Goal: Task Accomplishment & Management: Use online tool/utility

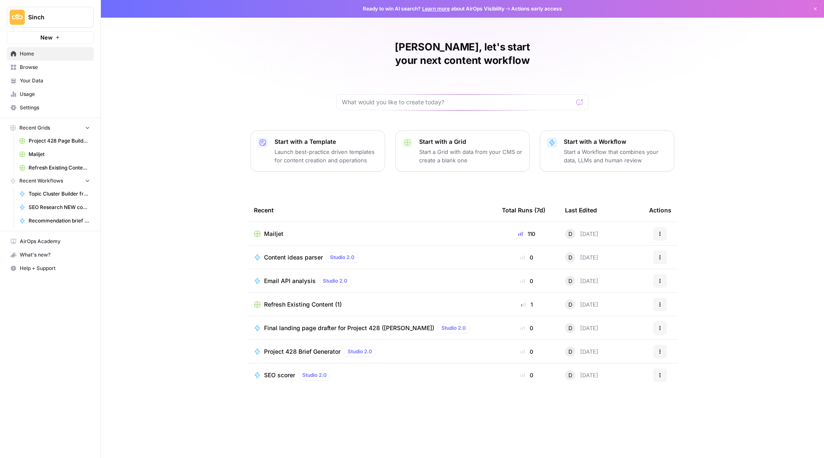
drag, startPoint x: 749, startPoint y: 258, endPoint x: 619, endPoint y: 247, distance: 129.8
click at [619, 247] on tbody "Mailjet 110 D [DATE] Actions Content ideas parser Studio 2.0 0 D [DATE] Actions…" at bounding box center [462, 304] width 430 height 165
drag, startPoint x: 692, startPoint y: 253, endPoint x: 692, endPoint y: 243, distance: 10.1
click at [692, 243] on div "[PERSON_NAME], let's start your next content workflow Start with a Template Lau…" at bounding box center [462, 229] width 723 height 458
drag, startPoint x: 718, startPoint y: 336, endPoint x: 634, endPoint y: 351, distance: 85.4
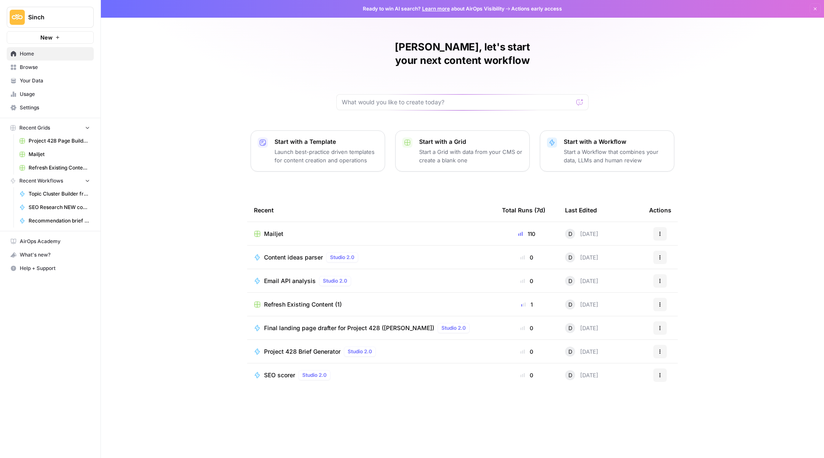
click at [634, 351] on tbody "Mailjet 110 D [DATE] Actions Content ideas parser Studio 2.0 0 D [DATE] Actions…" at bounding box center [462, 304] width 430 height 165
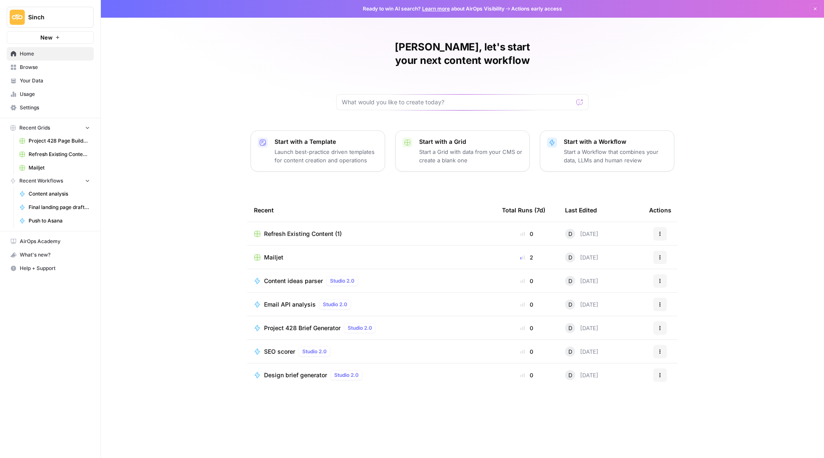
click at [271, 253] on span "Mailjet" at bounding box center [273, 257] width 19 height 8
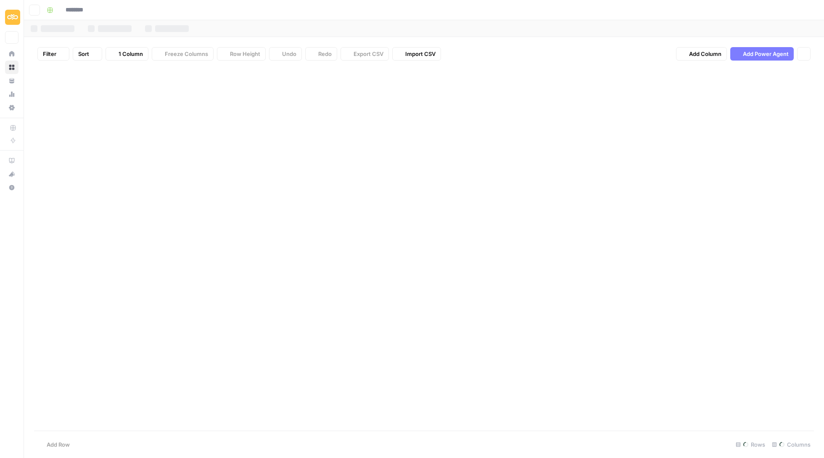
type input "*******"
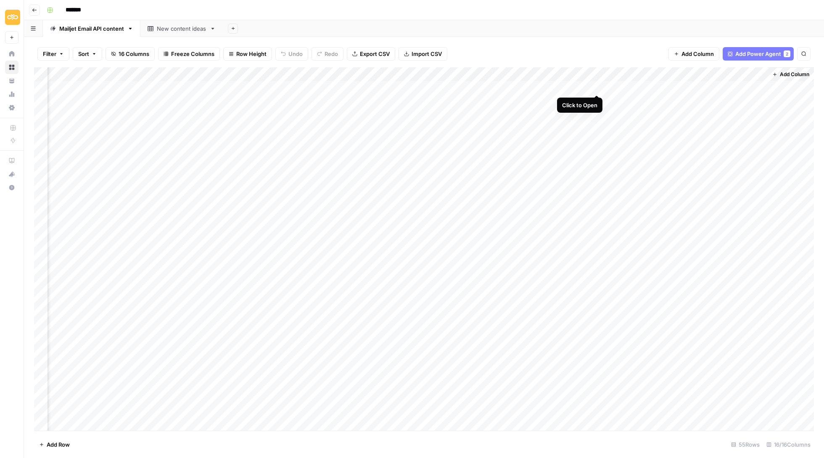
click at [595, 86] on div "Add Column" at bounding box center [423, 249] width 779 height 364
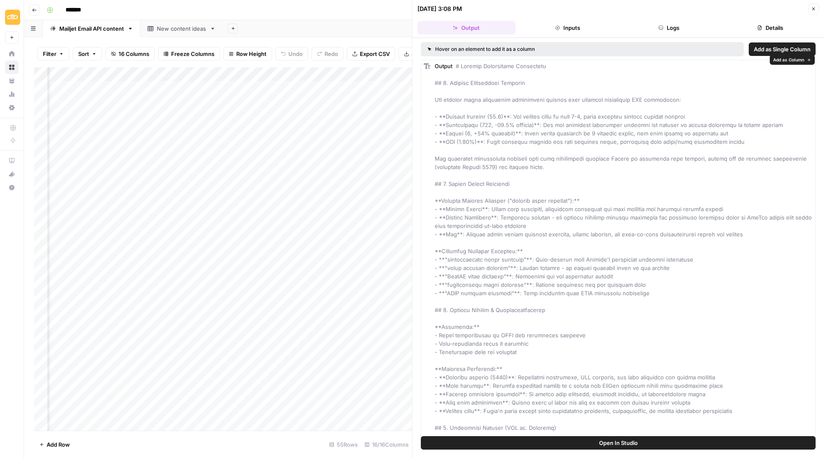
scroll to position [7, 0]
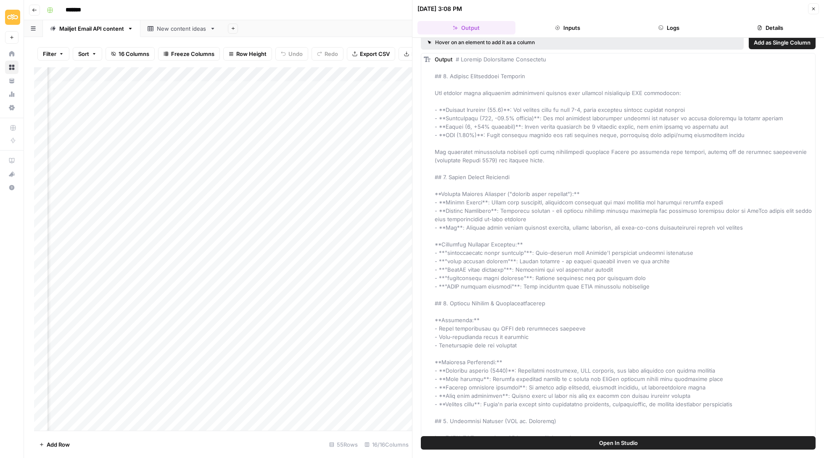
click at [811, 8] on icon "button" at bounding box center [813, 8] width 5 height 5
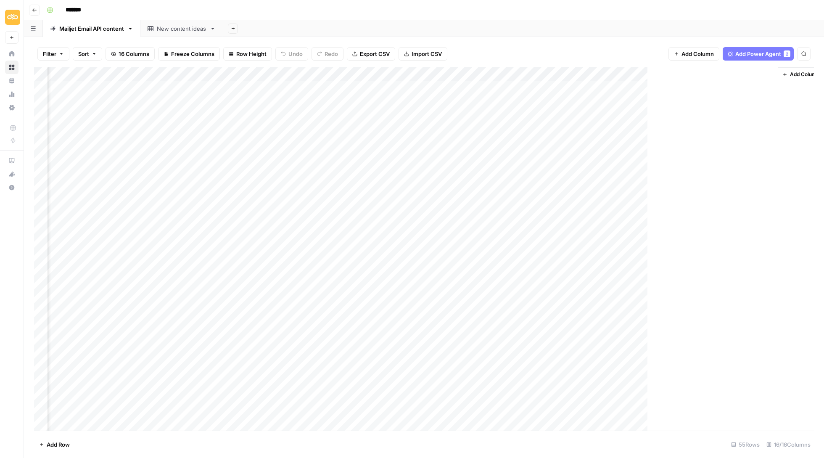
scroll to position [0, 666]
click at [659, 88] on div "Add Column" at bounding box center [423, 249] width 779 height 364
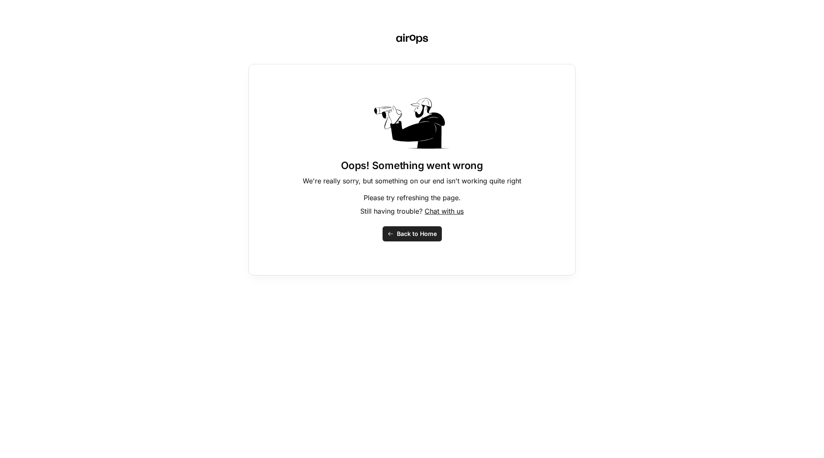
click at [681, 84] on div "Oops! Something went wrong We're really sorry, but something on our end isn't w…" at bounding box center [412, 229] width 824 height 458
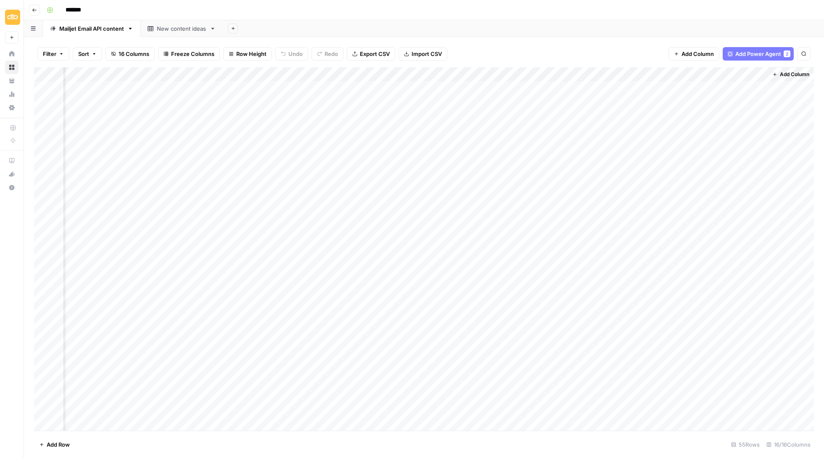
scroll to position [0, 692]
click at [671, 86] on div "Add Column" at bounding box center [423, 249] width 779 height 364
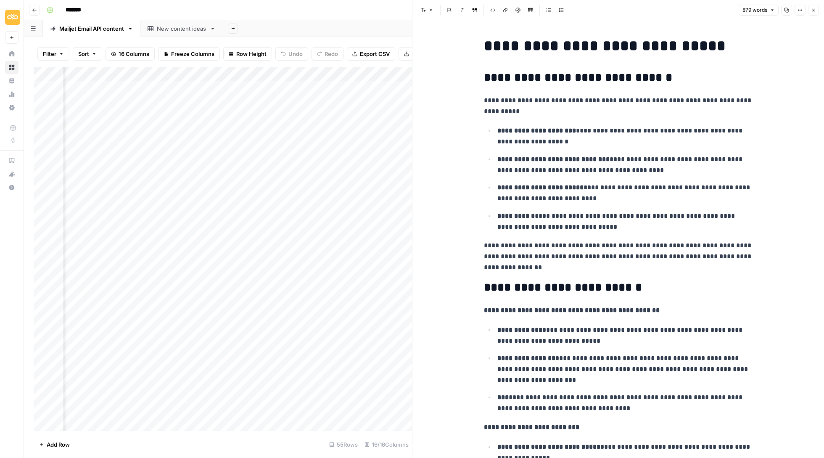
click at [601, 281] on h2 "**********" at bounding box center [618, 287] width 269 height 13
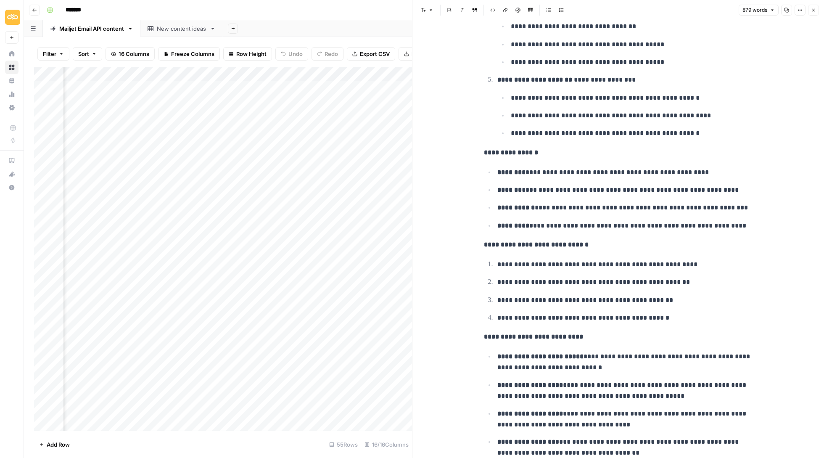
scroll to position [1811, 0]
click at [813, 5] on button "Close" at bounding box center [813, 10] width 11 height 11
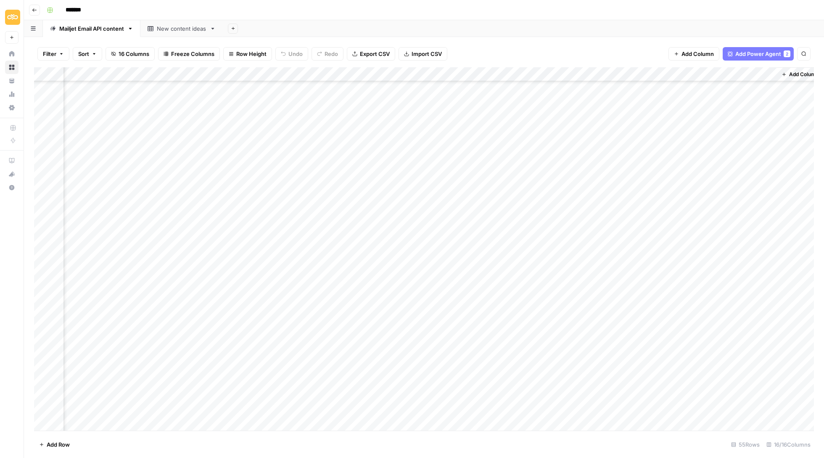
scroll to position [54, 682]
click at [743, 207] on div "Add Column" at bounding box center [423, 249] width 779 height 364
click at [735, 207] on div "Add Column" at bounding box center [423, 249] width 779 height 364
click at [776, 177] on div "Add Column" at bounding box center [799, 249] width 46 height 364
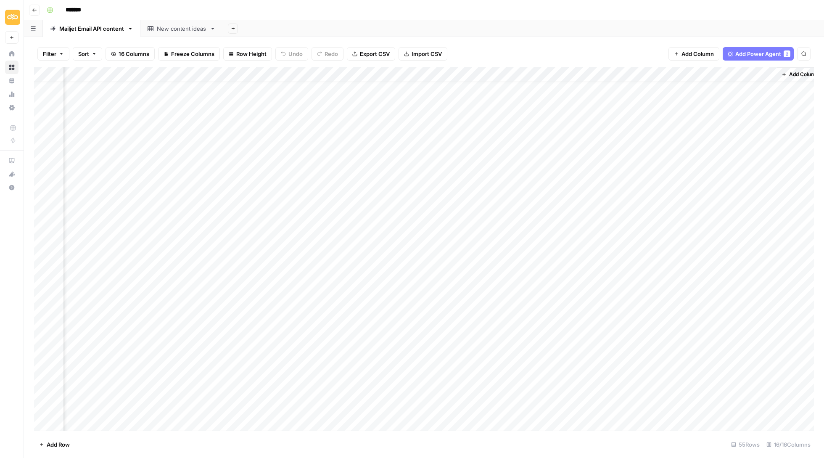
click at [197, 27] on div "New content ideas" at bounding box center [182, 28] width 50 height 8
click at [89, 36] on link "Mailjet Email API content" at bounding box center [91, 28] width 97 height 17
click at [471, 69] on div "Add Column" at bounding box center [423, 249] width 779 height 364
click at [491, 95] on span "All Rows" at bounding box center [502, 92] width 53 height 8
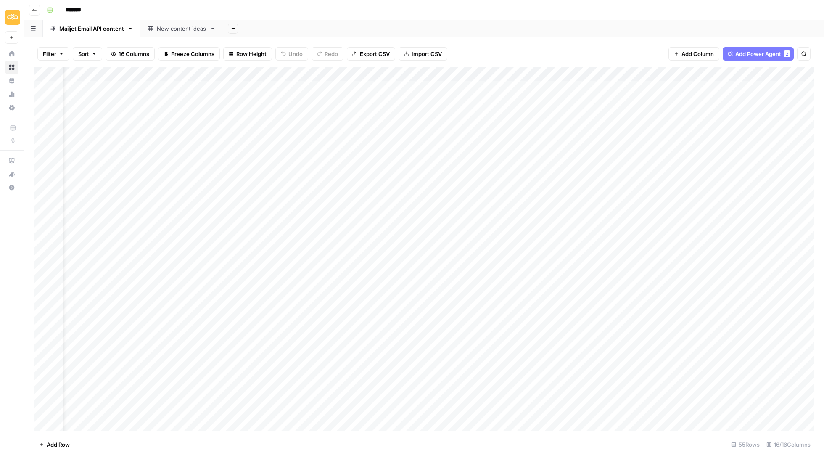
click at [34, 12] on button "Go back" at bounding box center [34, 10] width 11 height 11
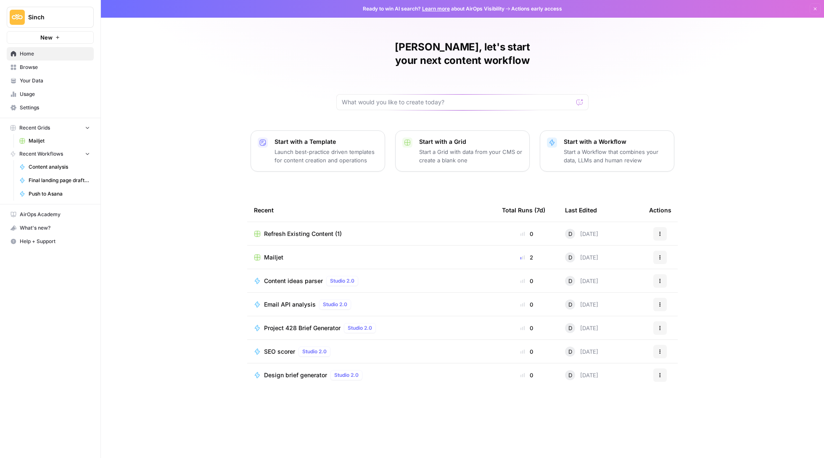
click at [61, 182] on span "Final landing page drafter for Project 428 ([PERSON_NAME])" at bounding box center [59, 180] width 61 height 8
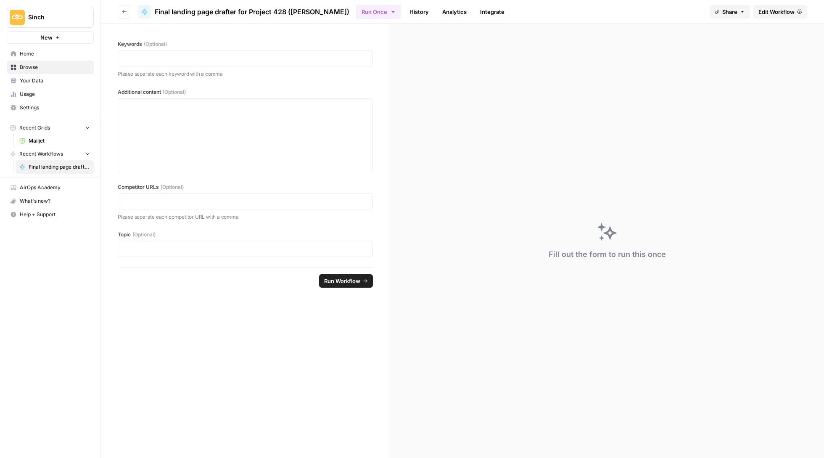
click at [50, 54] on span "Home" at bounding box center [55, 54] width 70 height 8
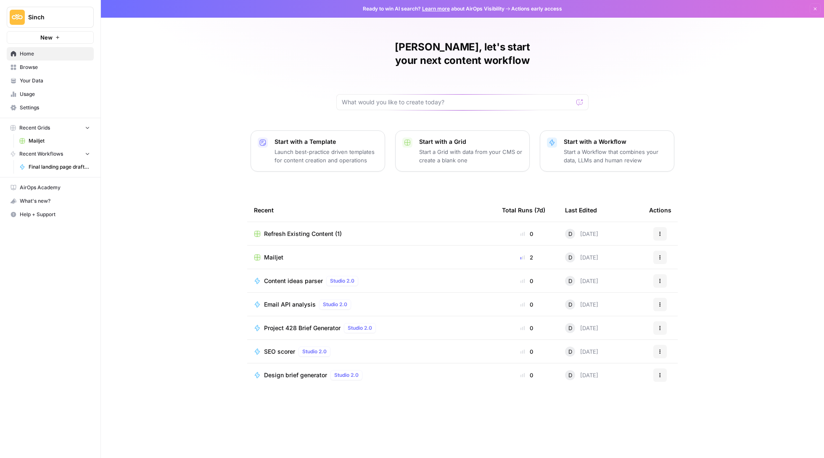
click at [49, 68] on span "Browse" at bounding box center [55, 67] width 70 height 8
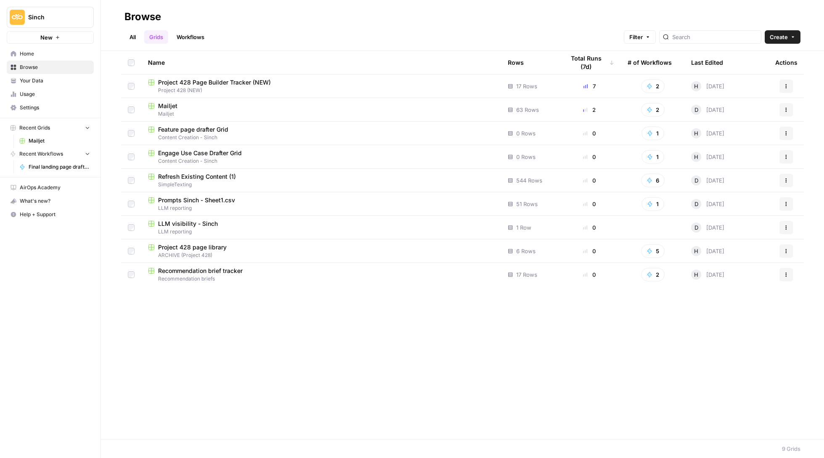
click at [225, 82] on span "Project 428 Page Builder Tracker (NEW)" at bounding box center [214, 82] width 113 height 8
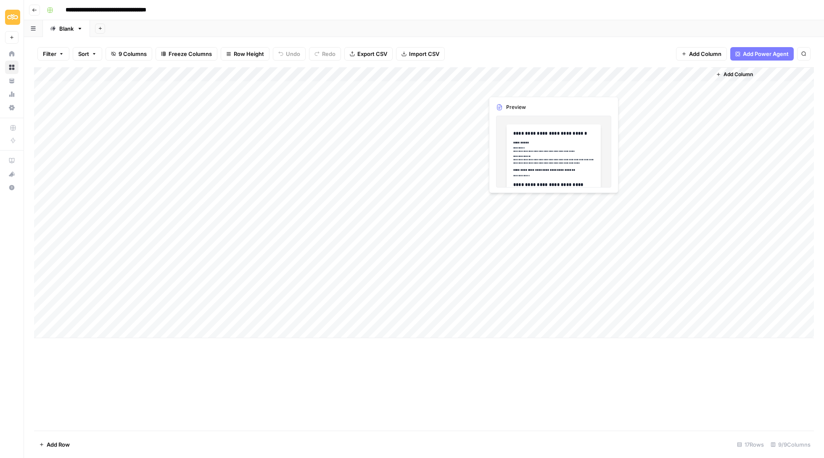
click at [520, 87] on div "Add Column" at bounding box center [423, 202] width 779 height 271
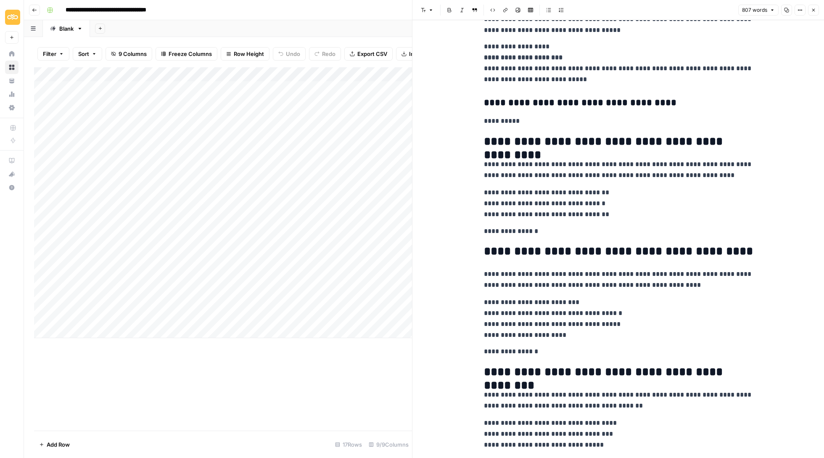
scroll to position [426, 0]
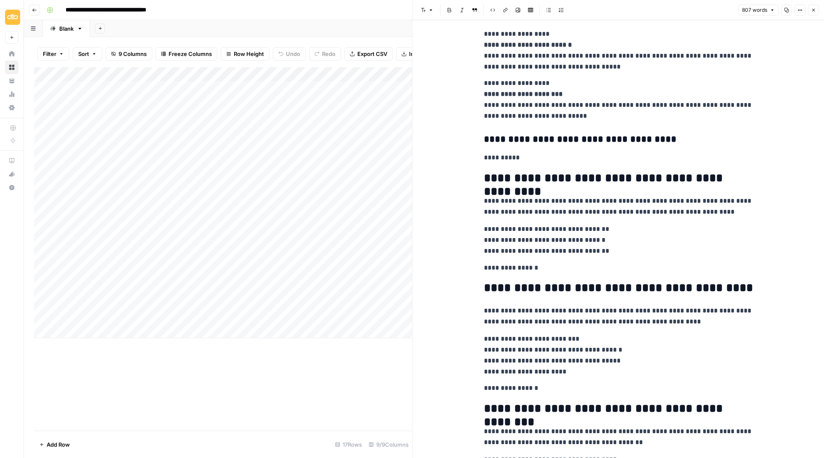
click at [813, 11] on icon "button" at bounding box center [813, 10] width 5 height 5
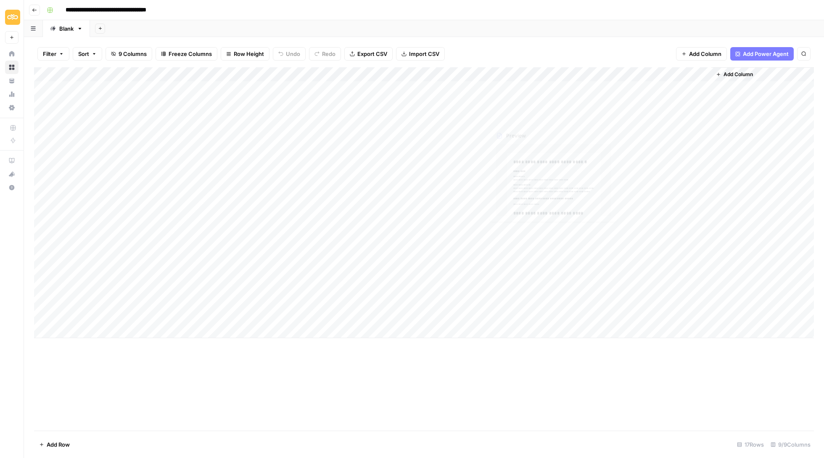
click at [514, 98] on div "Add Column" at bounding box center [423, 202] width 779 height 271
click at [551, 100] on div "Add Column" at bounding box center [423, 202] width 779 height 271
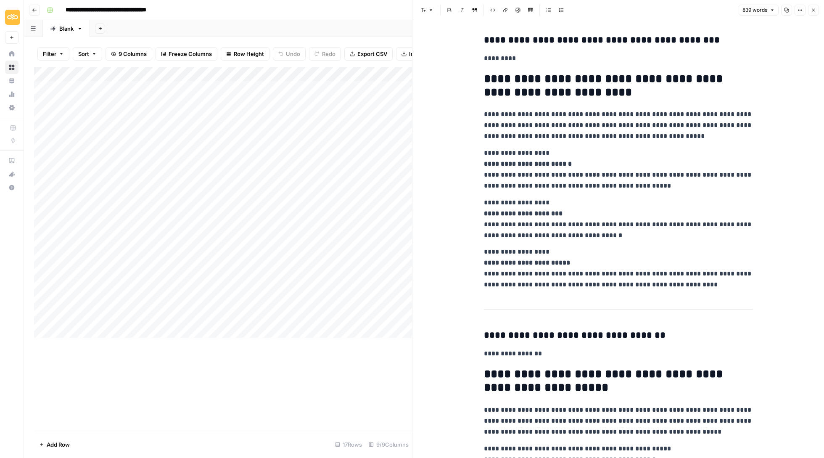
scroll to position [374, 0]
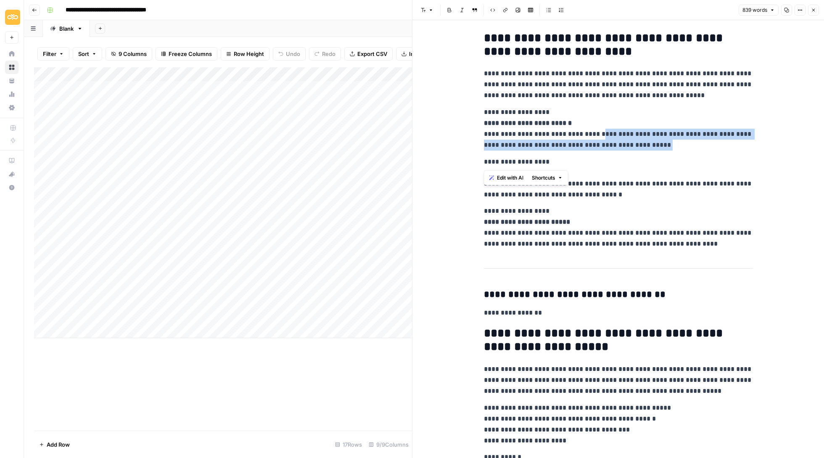
drag, startPoint x: 595, startPoint y: 134, endPoint x: 679, endPoint y: 153, distance: 86.1
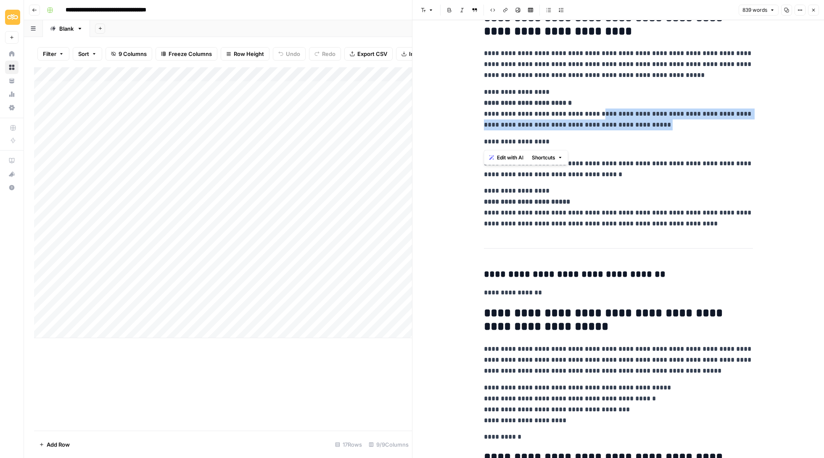
scroll to position [394, 0]
click at [624, 121] on p "**********" at bounding box center [618, 108] width 269 height 42
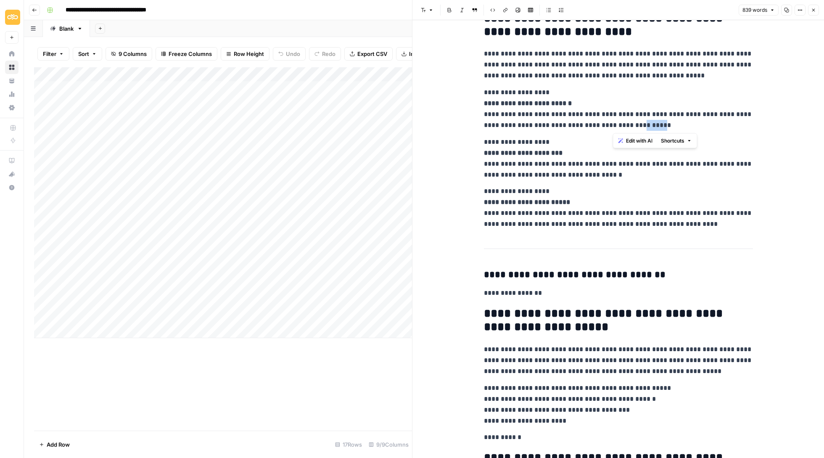
click at [624, 121] on p "**********" at bounding box center [618, 108] width 269 height 42
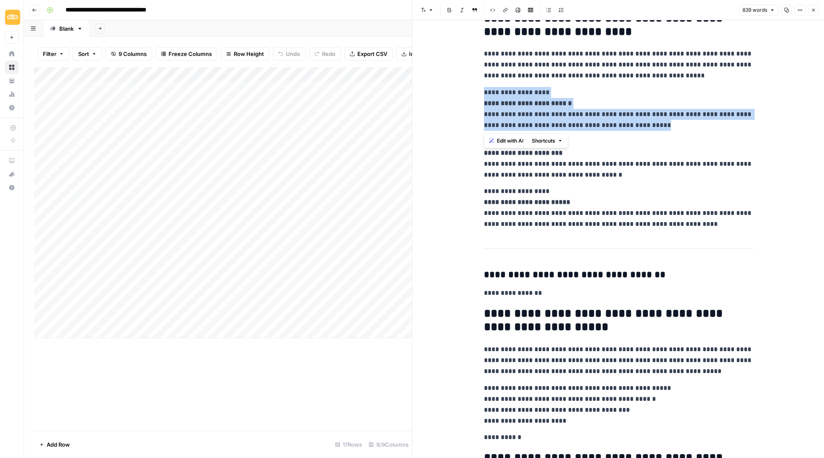
click at [624, 121] on p "**********" at bounding box center [618, 108] width 269 height 42
click at [648, 118] on p "**********" at bounding box center [618, 108] width 269 height 42
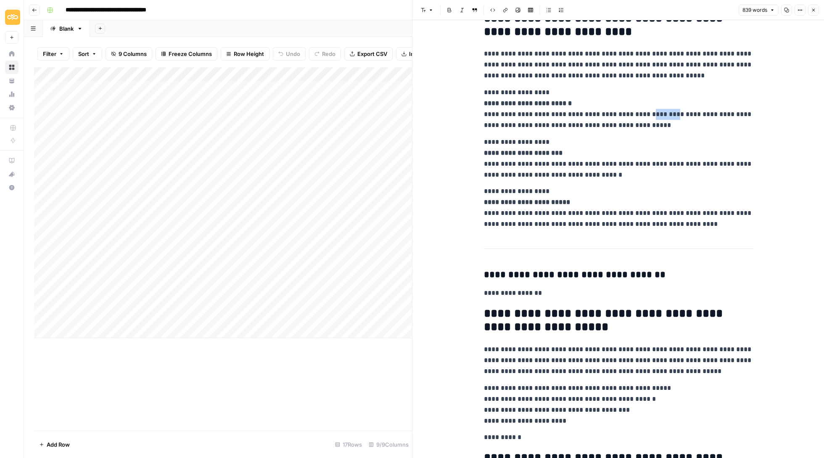
click at [648, 118] on p "**********" at bounding box center [618, 108] width 269 height 42
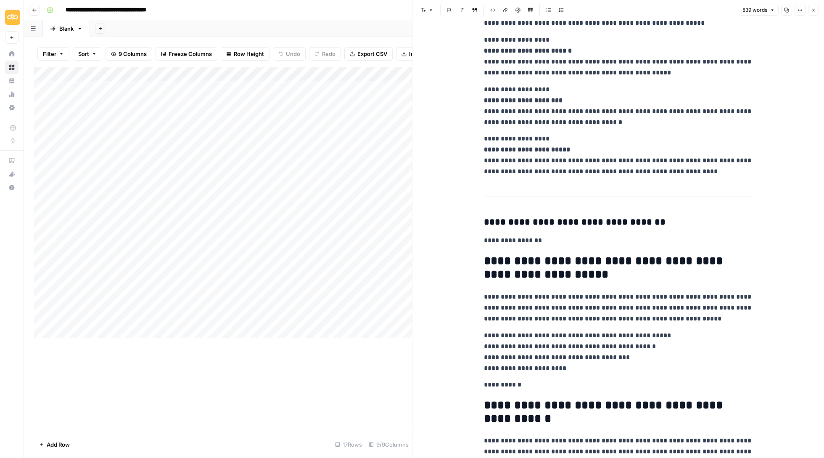
scroll to position [605, 0]
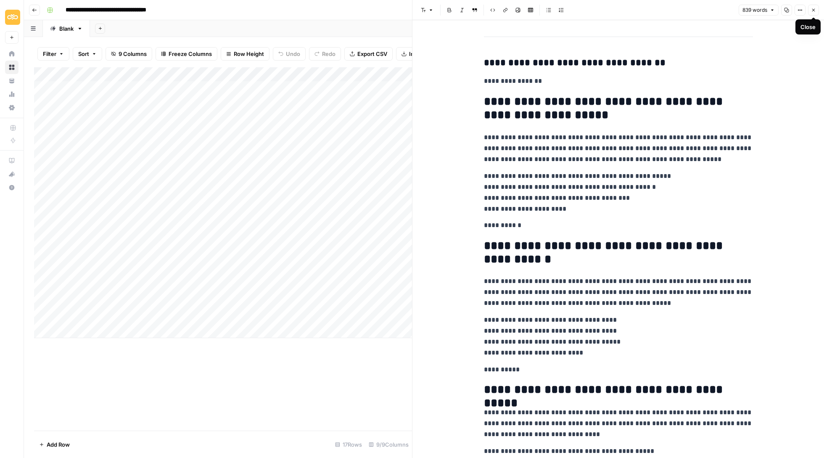
click at [812, 10] on icon "button" at bounding box center [813, 10] width 5 height 5
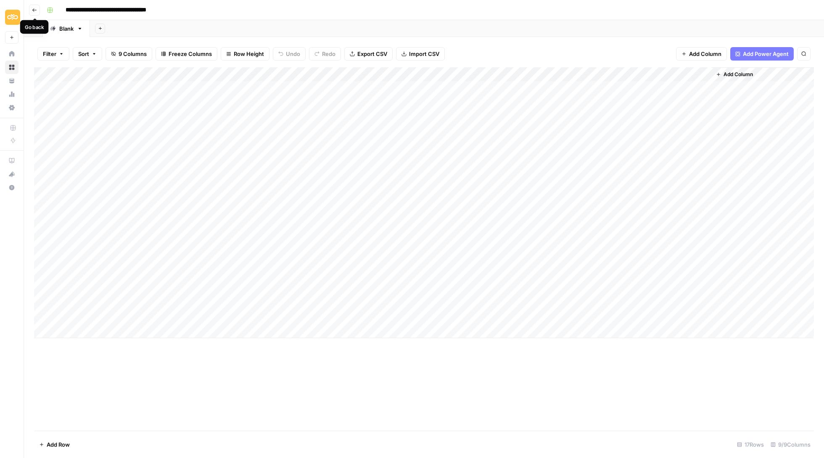
click at [33, 9] on icon "button" at bounding box center [34, 10] width 5 height 5
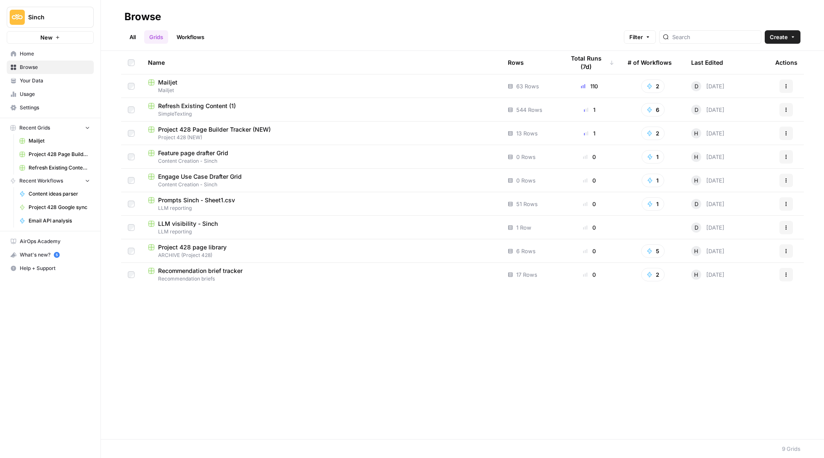
click at [213, 105] on span "Refresh Existing Content (1)" at bounding box center [197, 106] width 78 height 8
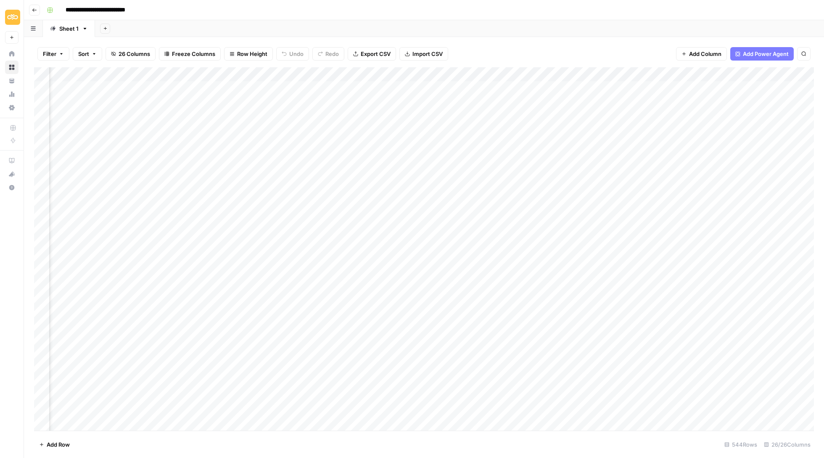
scroll to position [0, 1266]
click at [299, 310] on div "Add Column" at bounding box center [423, 249] width 779 height 364
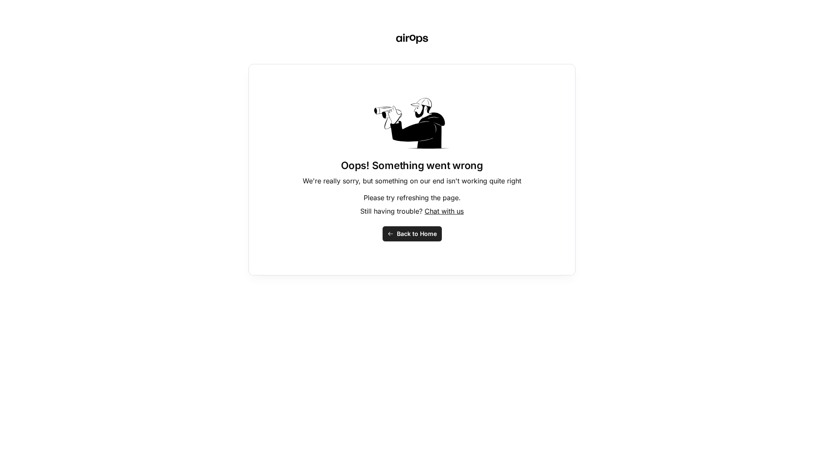
click at [418, 233] on span "Back to Home" at bounding box center [417, 233] width 40 height 8
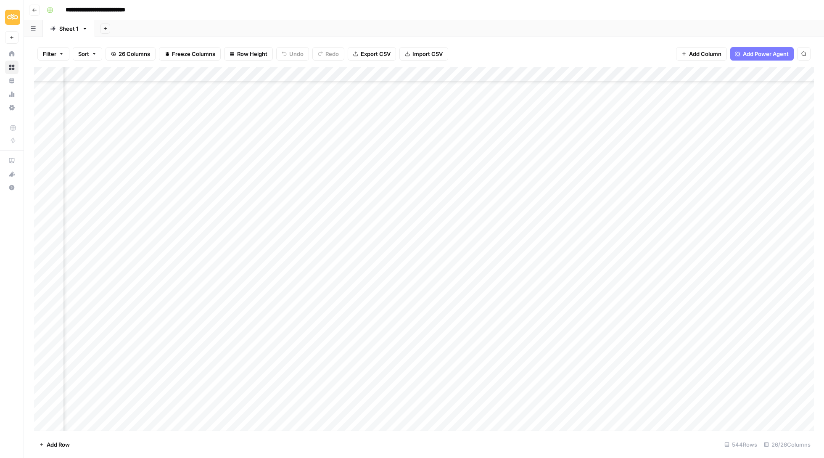
scroll to position [58, 1203]
click at [374, 256] on div "Add Column" at bounding box center [423, 249] width 779 height 364
click at [495, 293] on div "Add Column" at bounding box center [423, 249] width 779 height 364
click at [444, 255] on div "Add Column" at bounding box center [423, 249] width 779 height 364
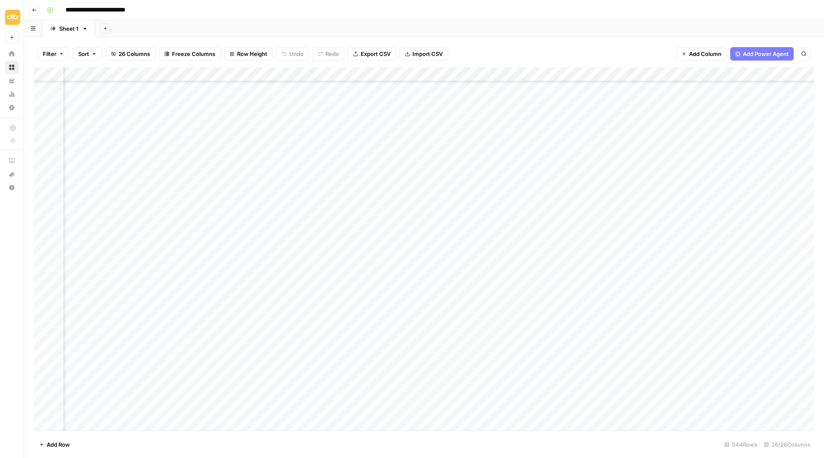
click at [444, 255] on div "Add Column" at bounding box center [423, 249] width 779 height 364
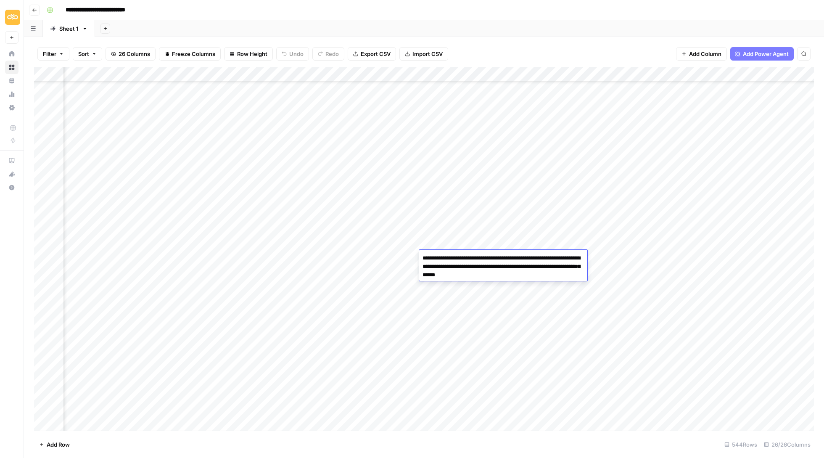
click at [537, 353] on div "Add Column" at bounding box center [423, 249] width 779 height 364
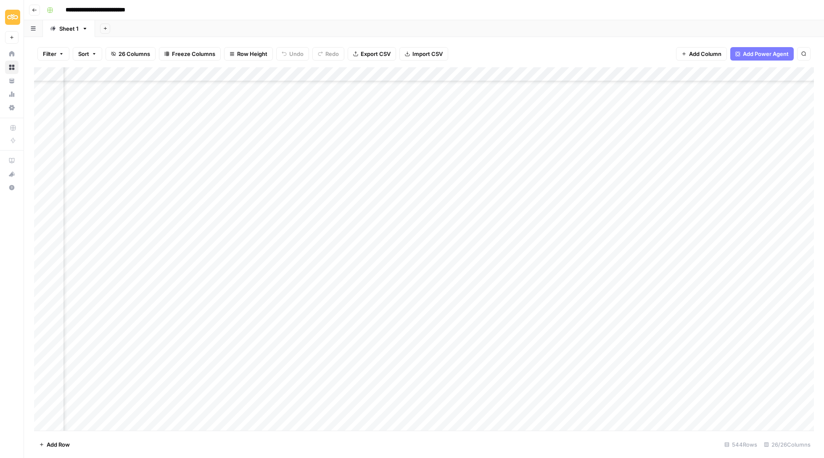
click at [530, 257] on div "Add Column" at bounding box center [423, 249] width 779 height 364
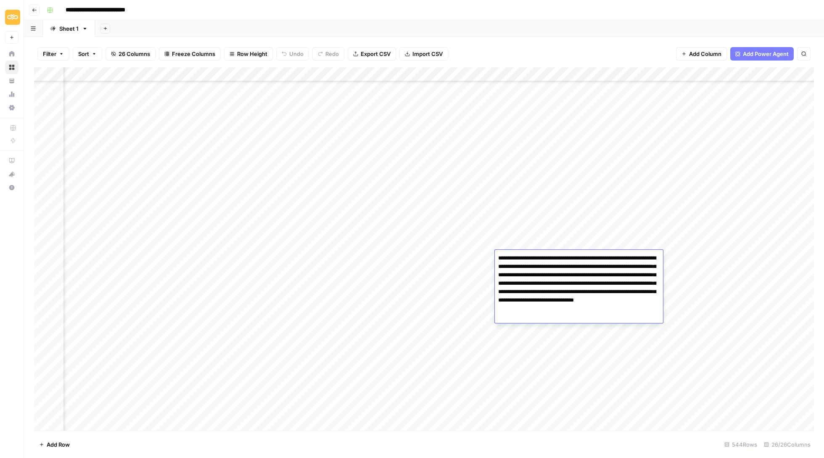
click at [525, 250] on div "**********" at bounding box center [579, 286] width 168 height 73
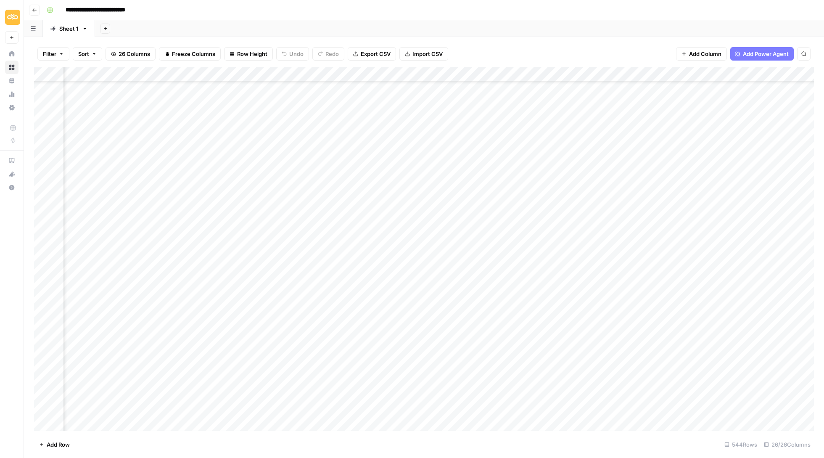
click at [527, 231] on div "Add Column" at bounding box center [423, 249] width 779 height 364
click at [524, 254] on div "Add Column" at bounding box center [423, 249] width 779 height 364
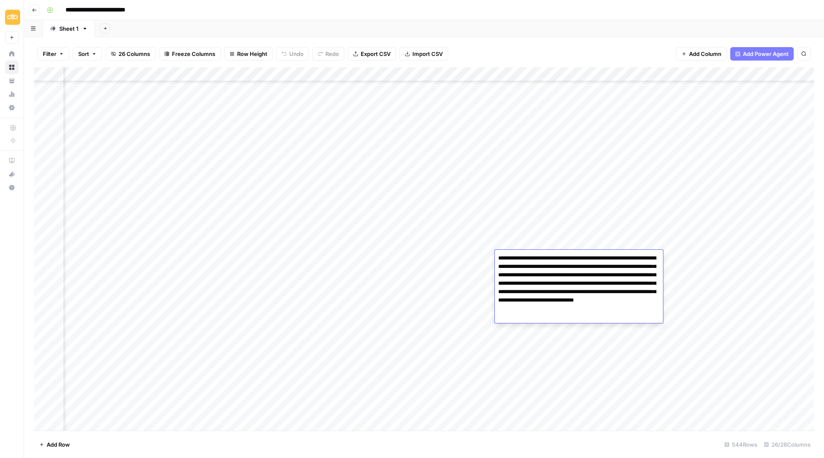
click at [524, 254] on textarea "**********" at bounding box center [579, 287] width 168 height 71
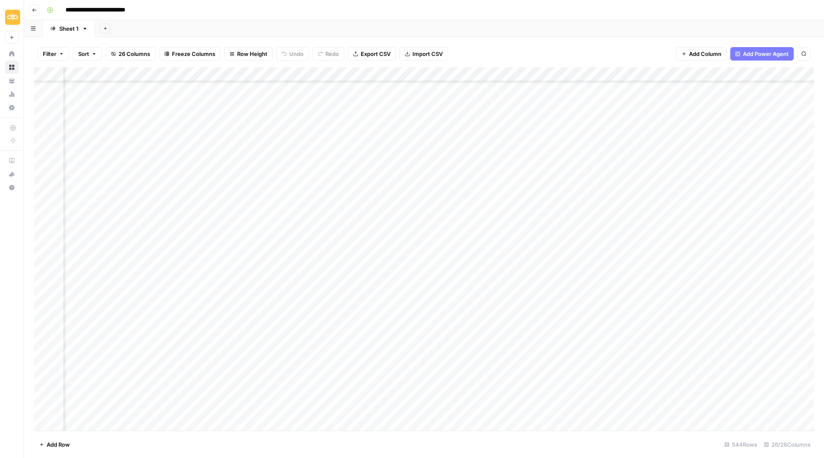
click at [524, 219] on div "Add Column" at bounding box center [423, 249] width 779 height 364
